Goal: Use online tool/utility: Use online tool/utility

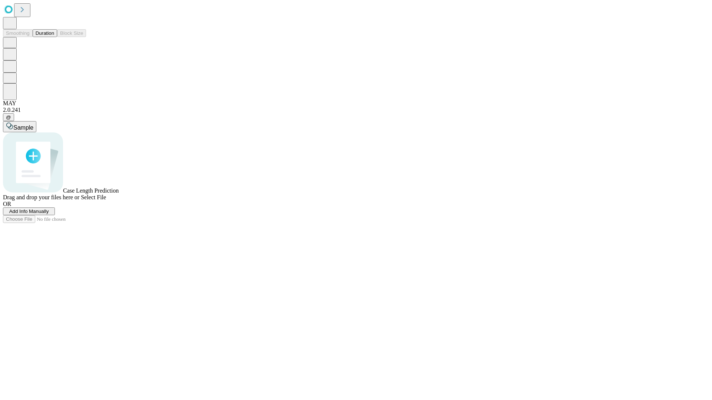
click at [54, 37] on button "Duration" at bounding box center [45, 33] width 24 height 8
click at [33, 125] on span "Sample" at bounding box center [23, 128] width 20 height 6
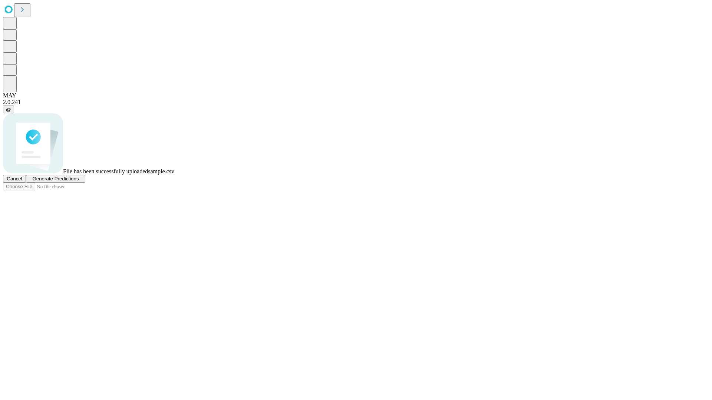
click at [79, 182] on span "Generate Predictions" at bounding box center [55, 179] width 46 height 6
